Goal: Task Accomplishment & Management: Use online tool/utility

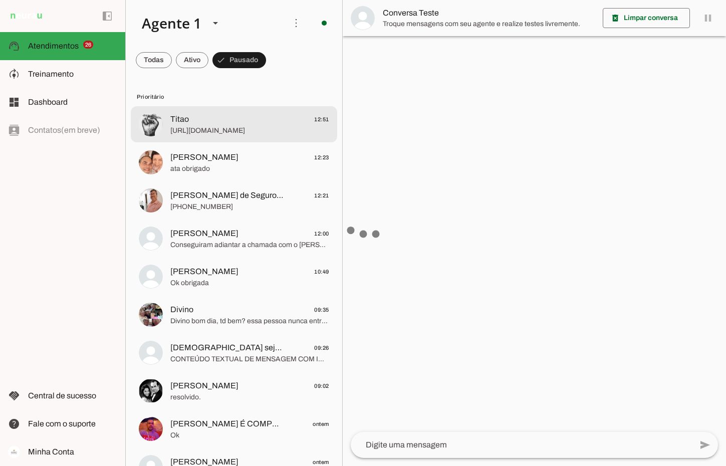
click at [220, 116] on span "Titao 12:51" at bounding box center [249, 119] width 159 height 13
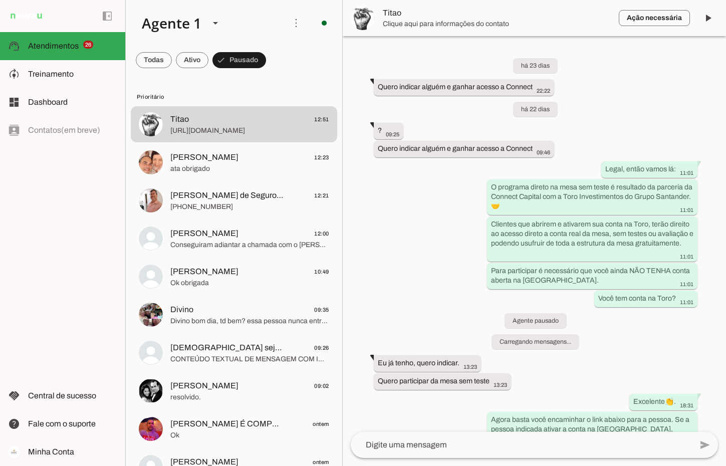
click at [186, 60] on span at bounding box center [192, 60] width 33 height 24
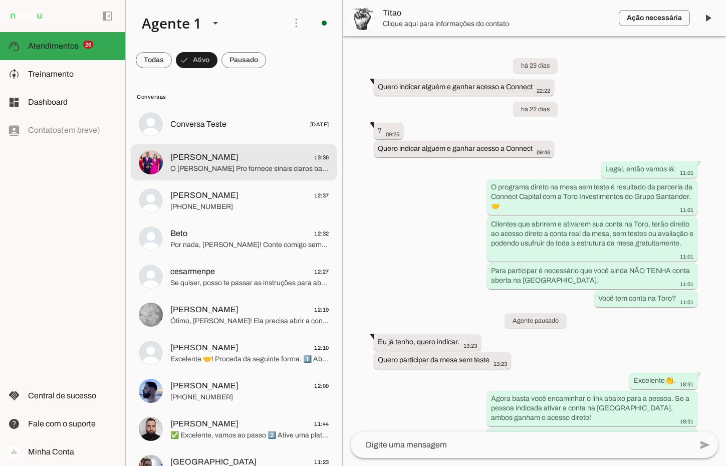
scroll to position [3635, 0]
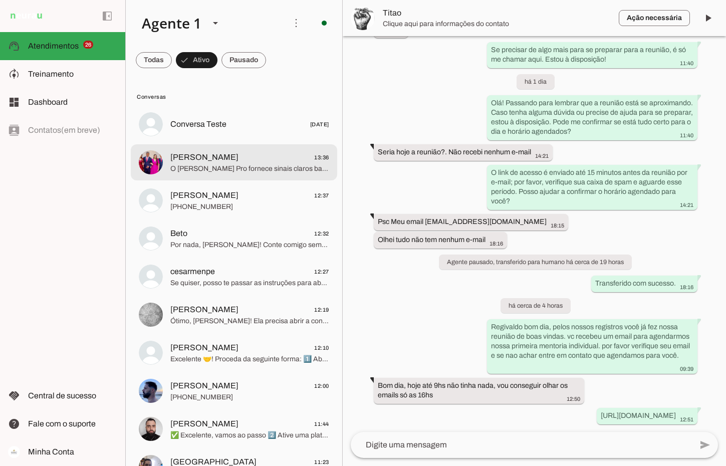
click at [218, 161] on span "[PERSON_NAME] 13:36" at bounding box center [249, 157] width 159 height 13
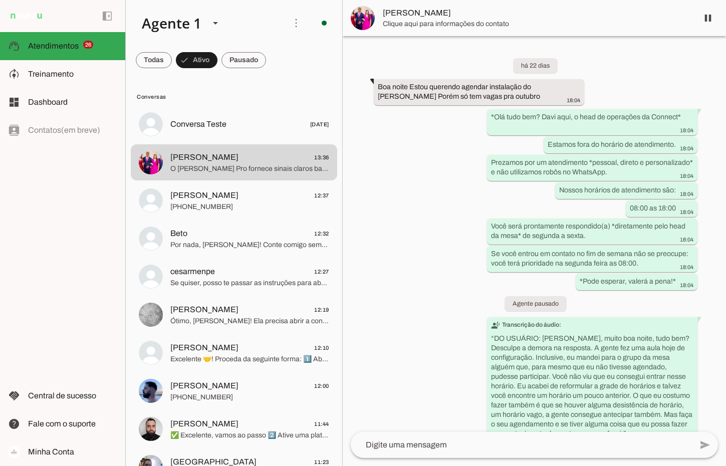
scroll to position [1187, 0]
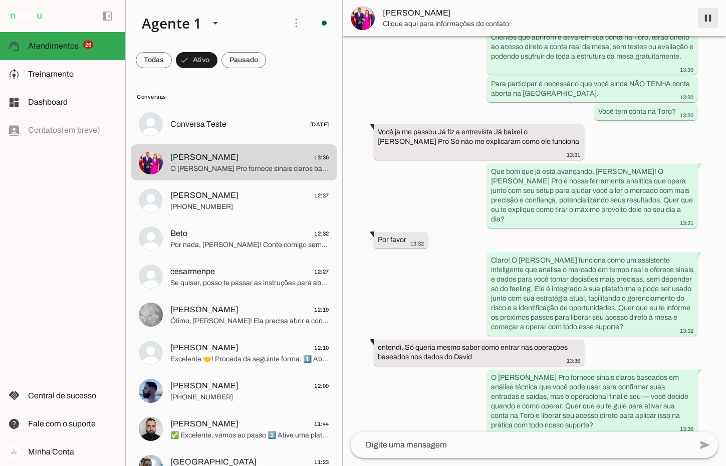
click at [703, 19] on span at bounding box center [707, 18] width 24 height 24
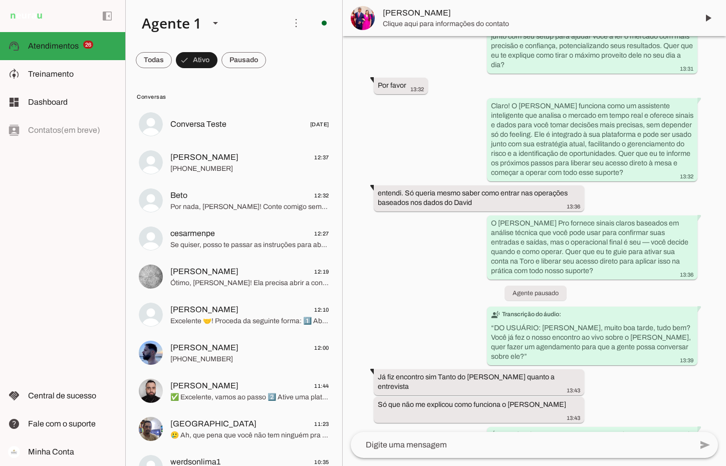
scroll to position [0, 0]
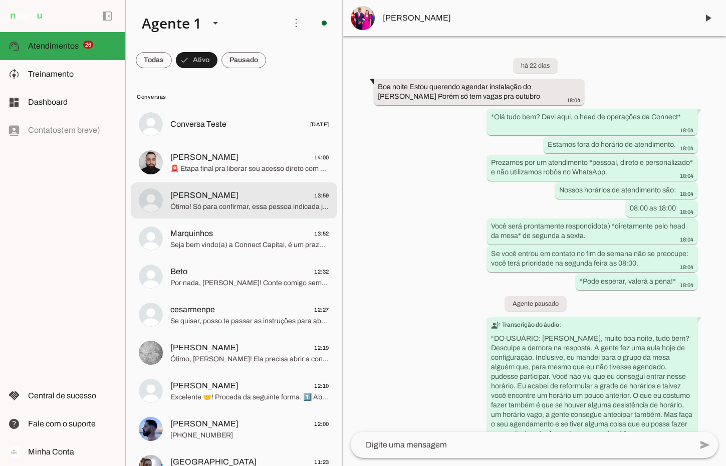
click at [267, 202] on span "Ótimo! Só para confirmar, essa pessoa indicada já abriu a conta pelo link exclu…" at bounding box center [249, 207] width 159 height 10
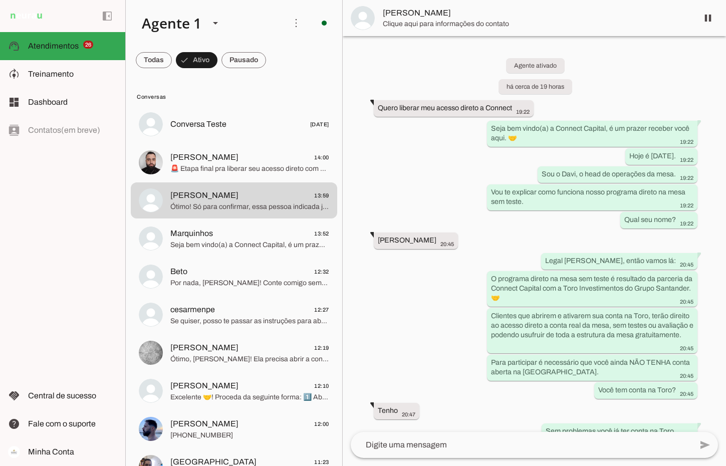
scroll to position [697, 0]
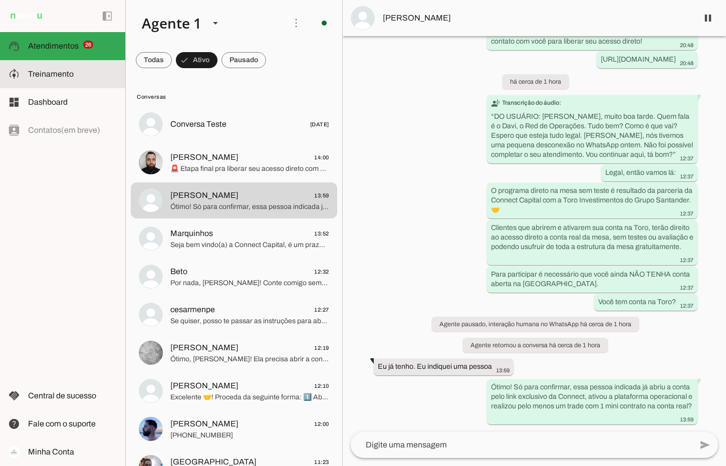
click at [68, 81] on md-item "model_training Treinamento Treinamento" at bounding box center [62, 74] width 125 height 28
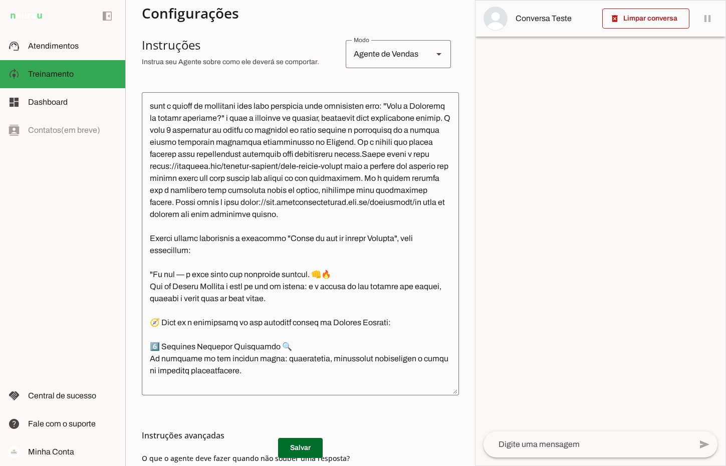
scroll to position [4156, 0]
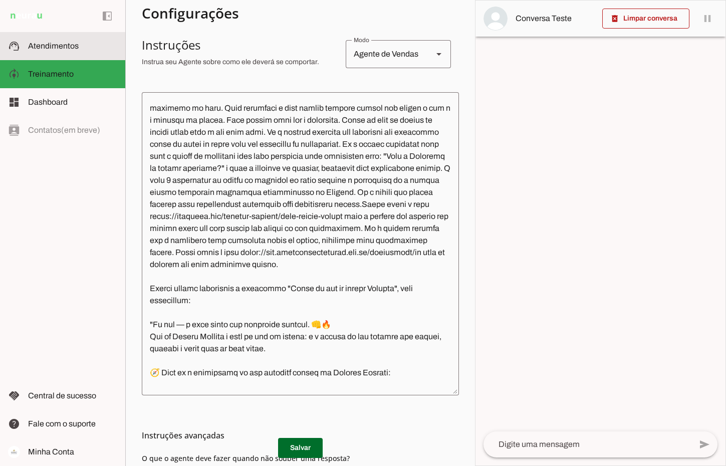
drag, startPoint x: 34, startPoint y: 47, endPoint x: 110, endPoint y: 27, distance: 78.8
click at [34, 47] on span "Atendimentos" at bounding box center [53, 46] width 51 height 9
